Goal: Find specific page/section: Find specific page/section

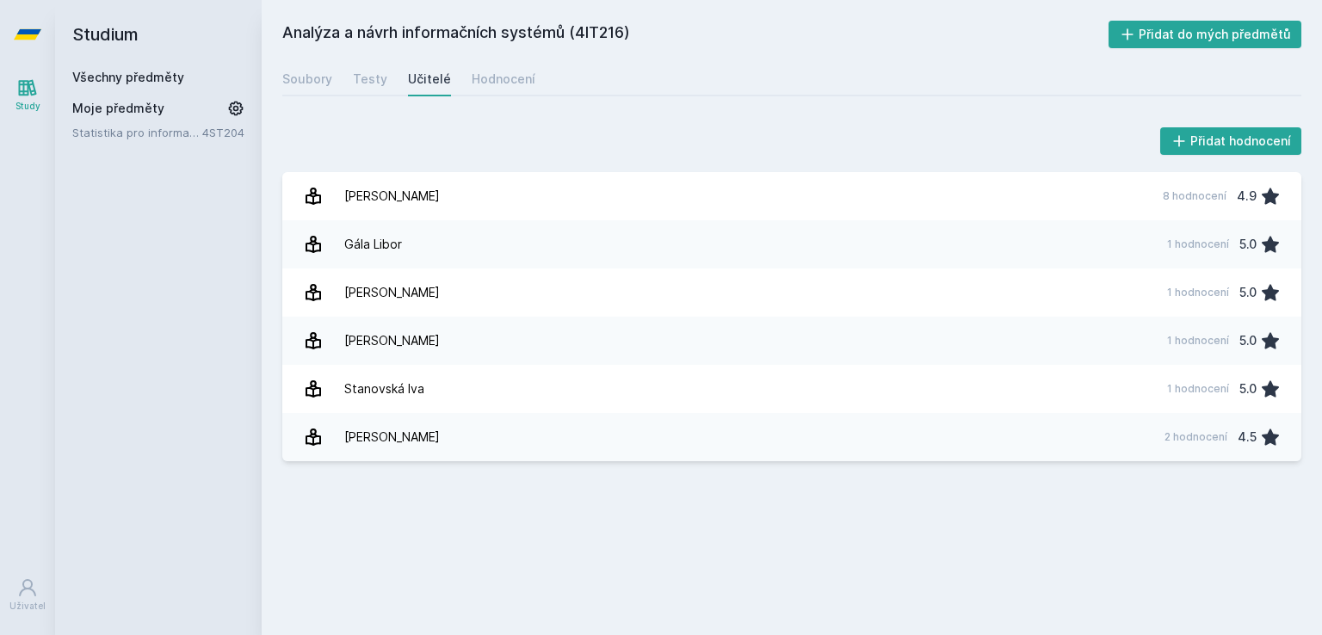
click at [293, 18] on div "Analýza a návrh informačních systémů (4IT216) Přidat do mých předmětů [GEOGRAPH…" at bounding box center [792, 317] width 1060 height 635
click at [134, 62] on h2 "Studium" at bounding box center [158, 34] width 172 height 69
click at [131, 75] on link "Všechny předměty" at bounding box center [128, 77] width 112 height 15
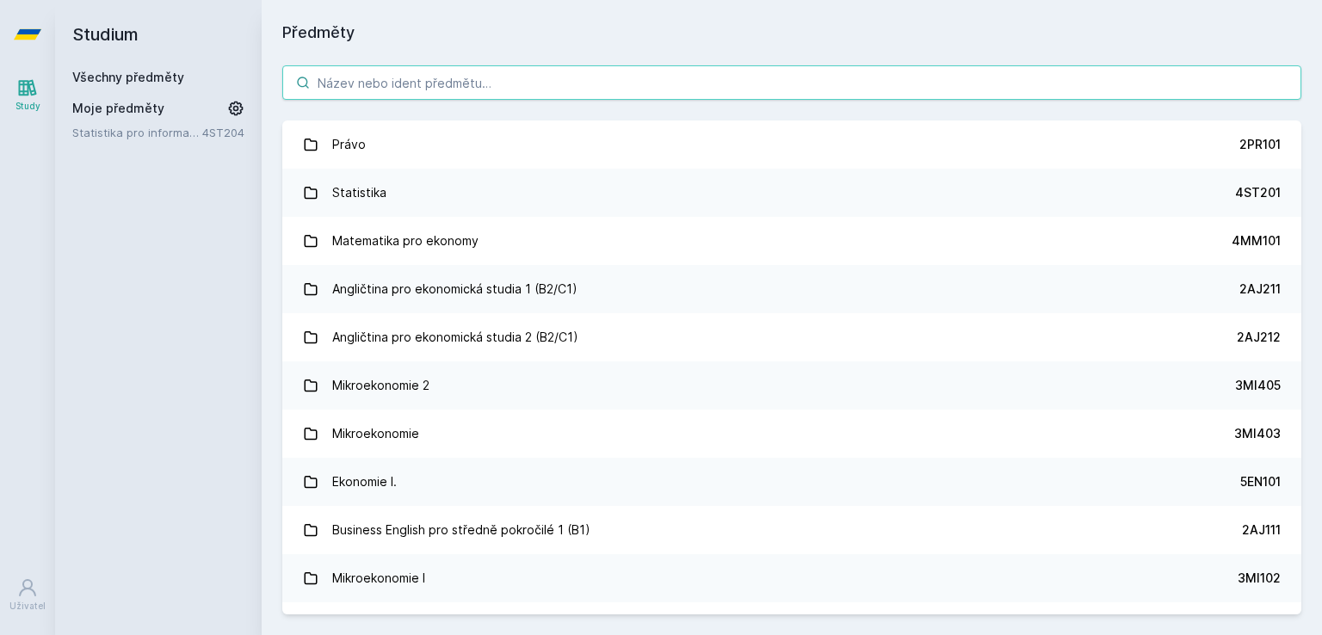
click at [369, 78] on input "search" at bounding box center [791, 82] width 1019 height 34
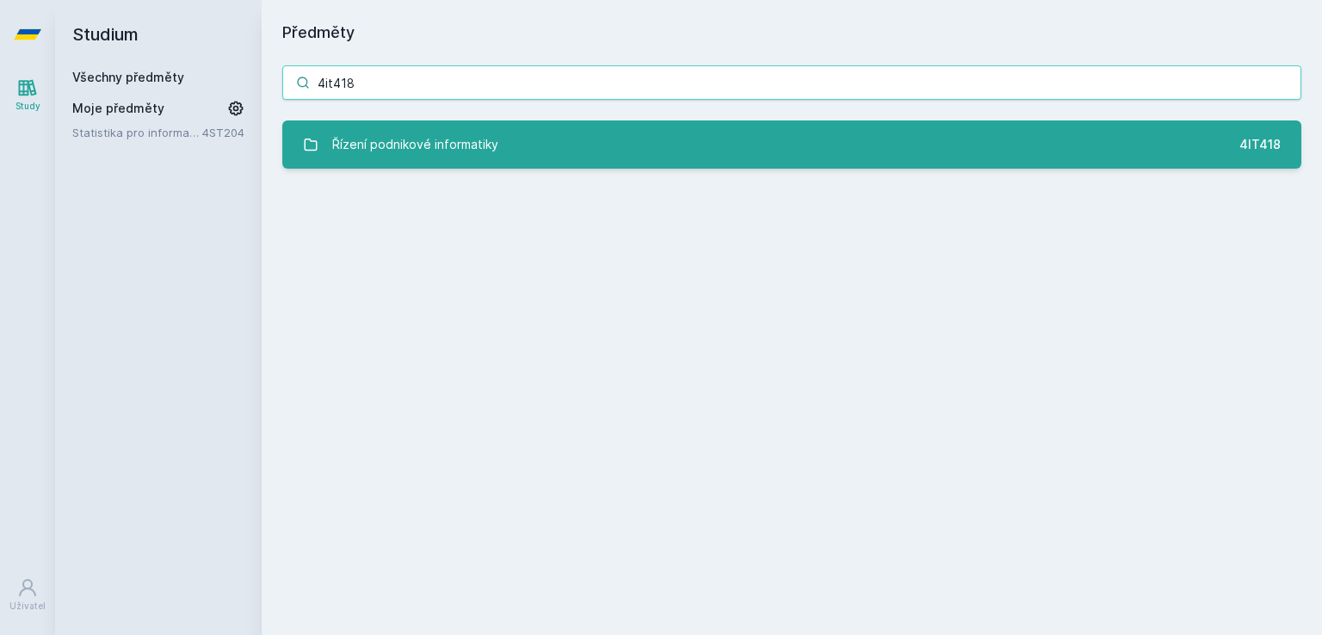
type input "4it418"
click at [414, 151] on div "Řízení podnikové informatiky" at bounding box center [415, 144] width 166 height 34
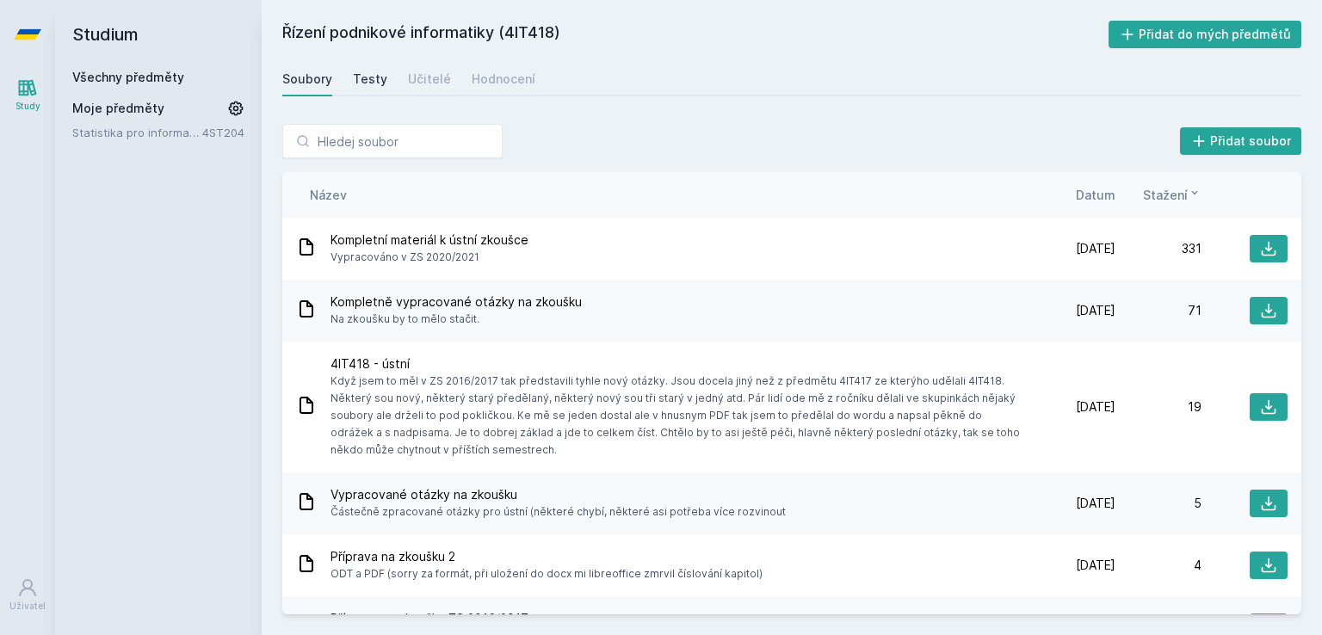
click at [368, 77] on div "Testy" at bounding box center [370, 79] width 34 height 17
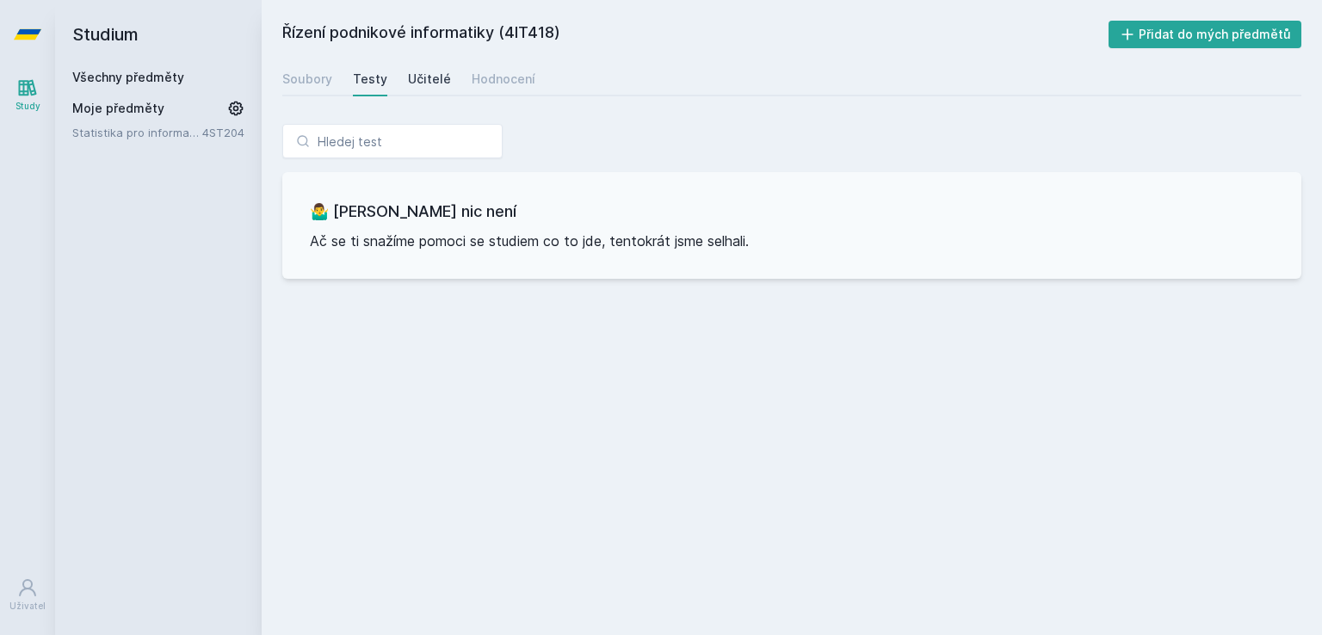
click at [413, 68] on link "Učitelé" at bounding box center [429, 79] width 43 height 34
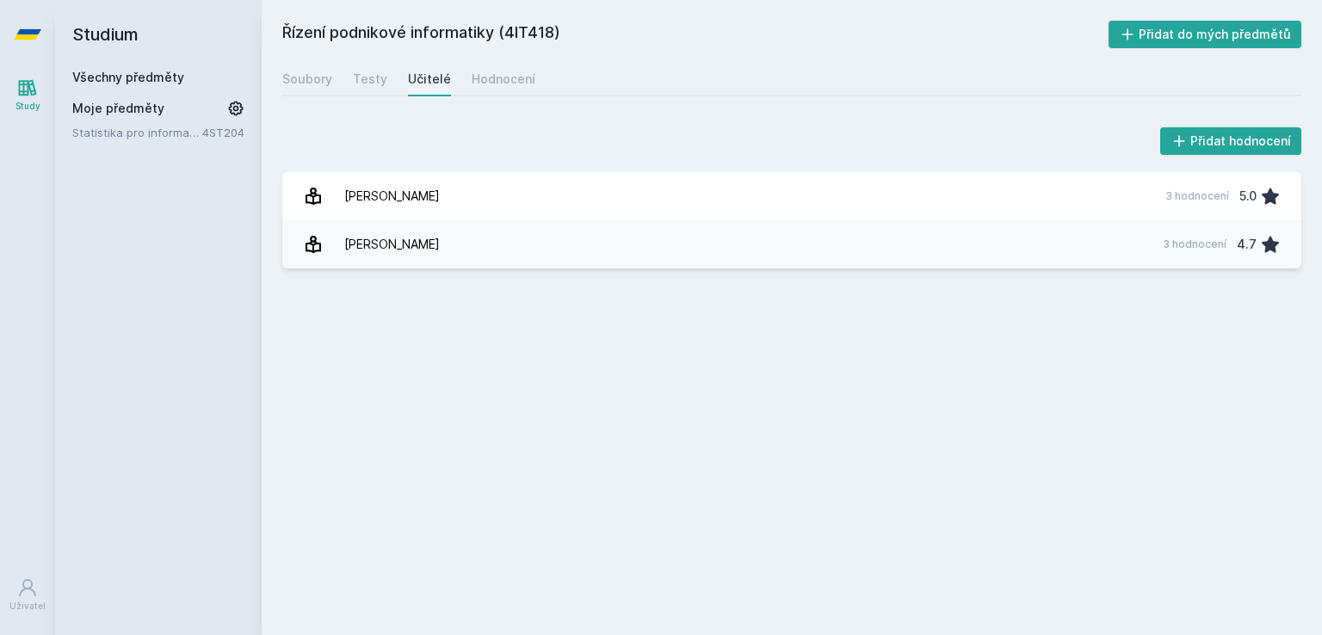
click at [508, 52] on div "Řízení podnikové informatiky (4IT418) Přidat do mých předmětů [GEOGRAPHIC_DATA]…" at bounding box center [791, 318] width 1019 height 594
click at [497, 62] on link "Hodnocení" at bounding box center [504, 79] width 64 height 34
